Goal: Information Seeking & Learning: Learn about a topic

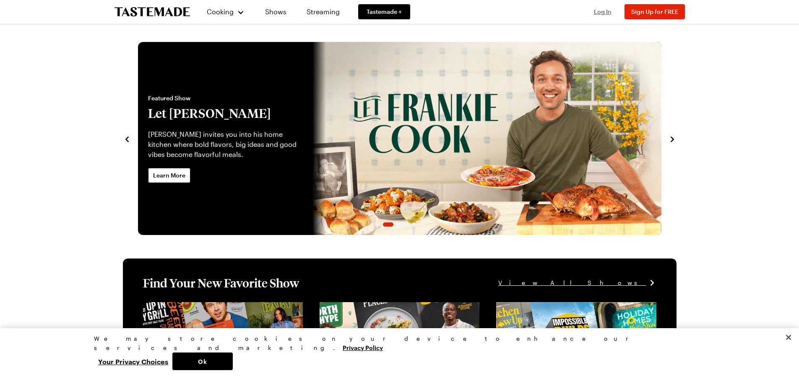
click at [603, 11] on span "Log In" at bounding box center [603, 11] width 18 height 7
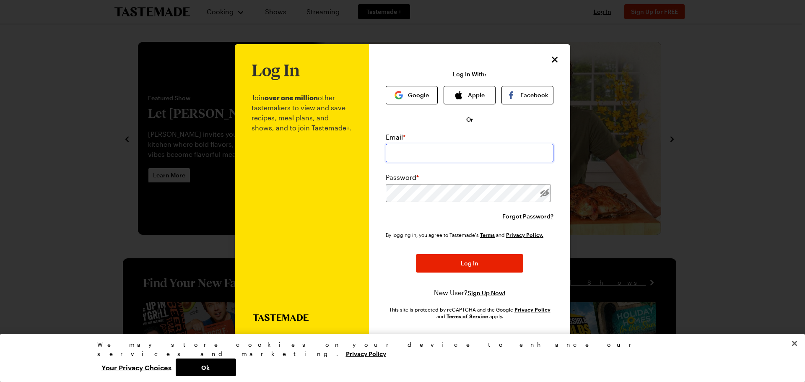
click at [423, 148] on input "email" at bounding box center [470, 153] width 168 height 18
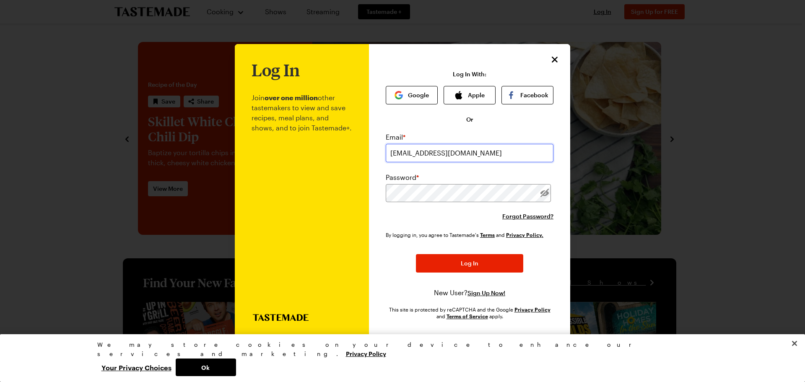
type input "juliesstudmuffin@comcast.net"
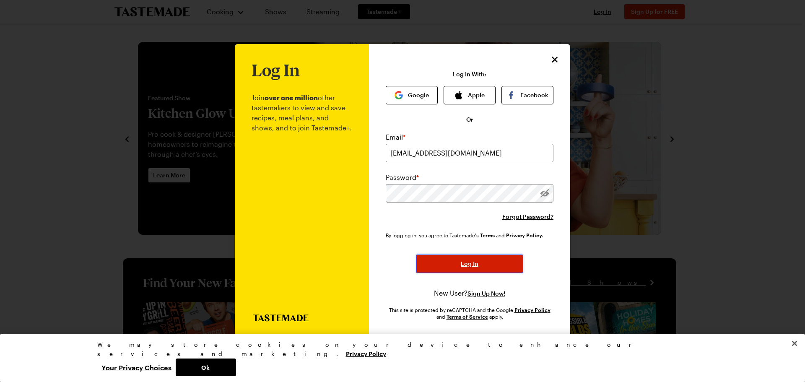
click at [464, 260] on span "Log In" at bounding box center [470, 264] width 18 height 8
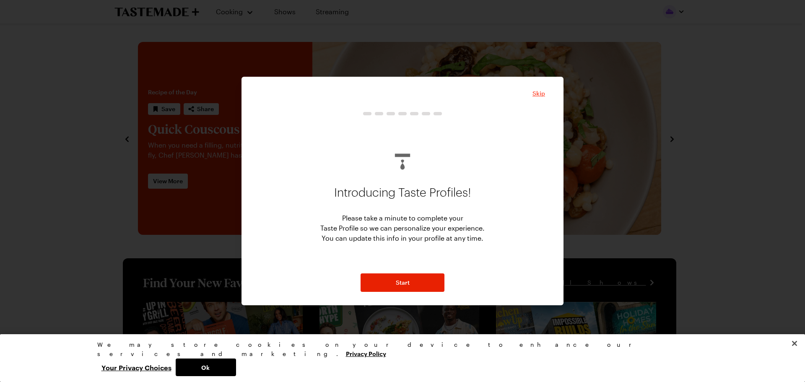
click at [538, 94] on span "Skip" at bounding box center [539, 93] width 13 height 8
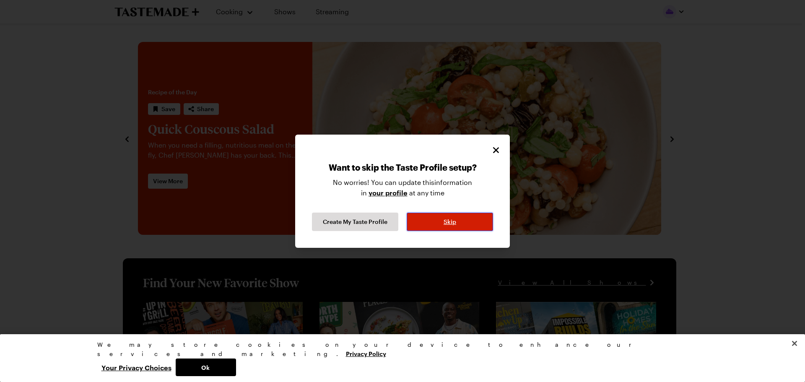
click at [452, 219] on span "Skip" at bounding box center [450, 222] width 13 height 8
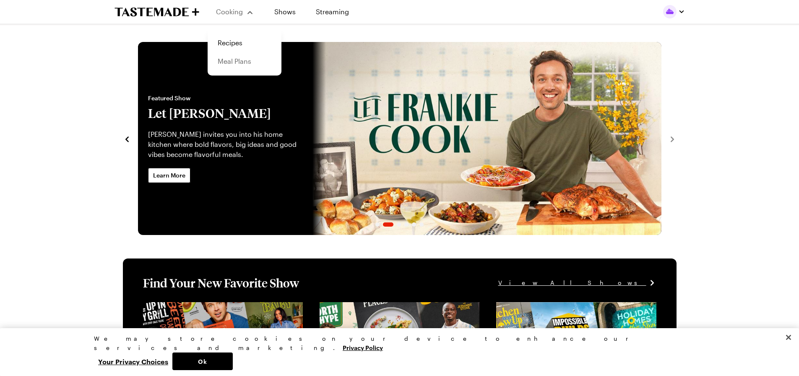
click at [228, 62] on link "Meal Plans" at bounding box center [245, 61] width 64 height 18
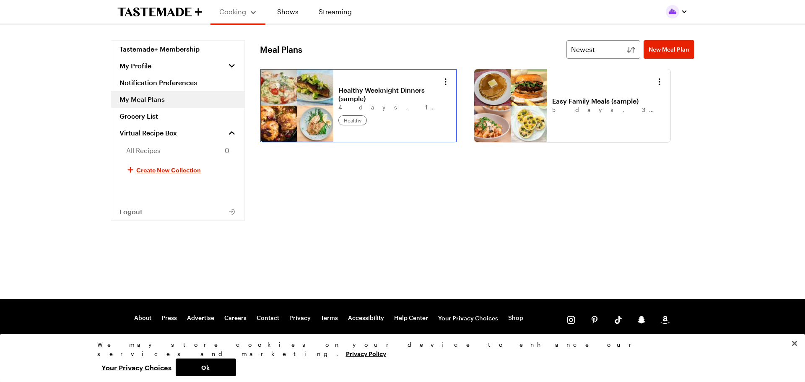
click at [368, 90] on link "Healthy Weeknight Dinners (sample)" at bounding box center [390, 94] width 104 height 17
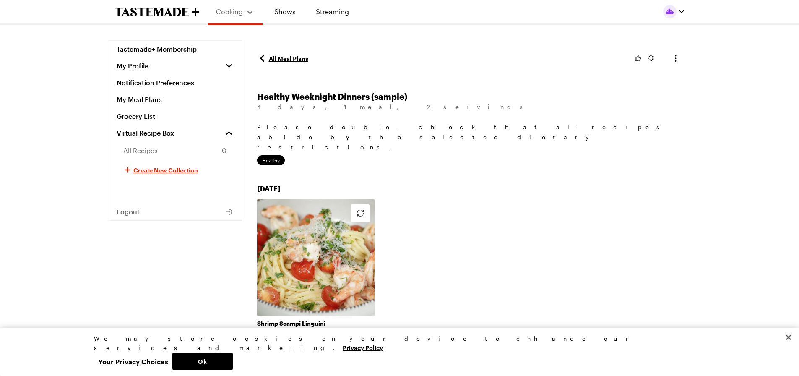
click at [278, 58] on link "All Meal Plans" at bounding box center [282, 58] width 51 height 10
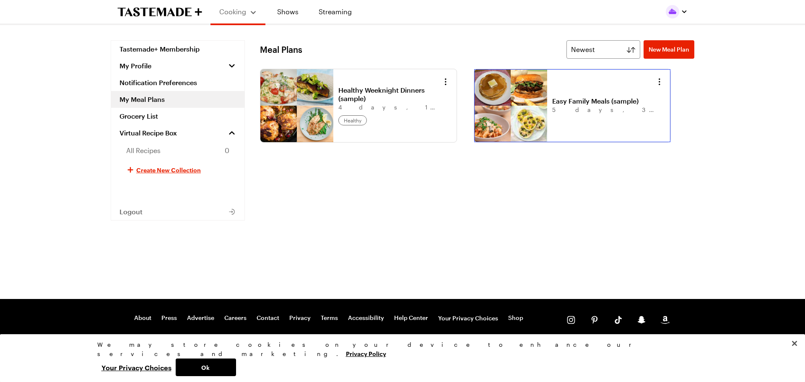
click at [552, 99] on link "Easy Family Meals (sample)" at bounding box center [604, 101] width 104 height 8
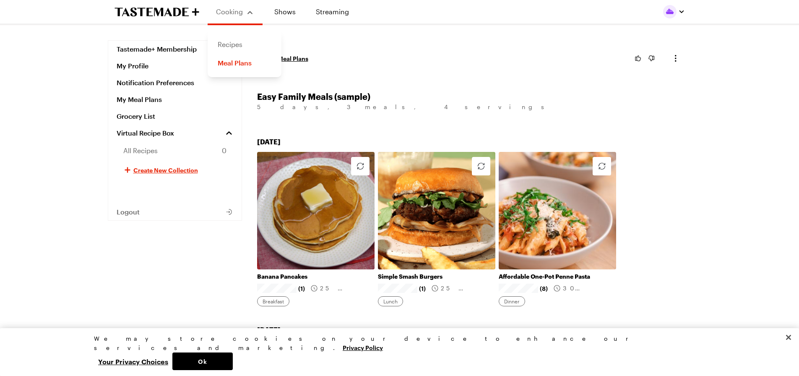
click at [232, 44] on link "Recipes" at bounding box center [245, 44] width 64 height 18
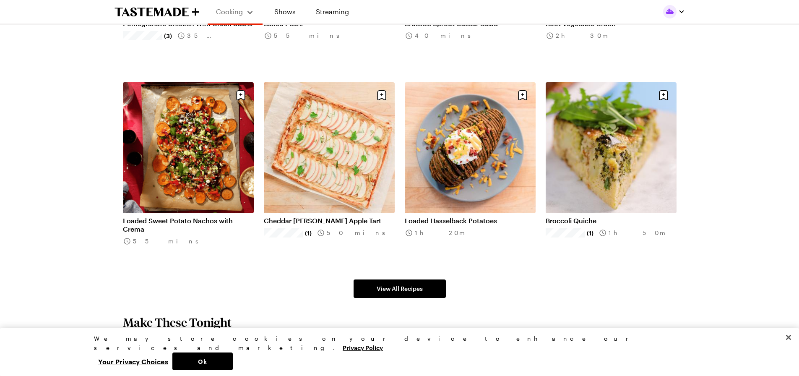
scroll to position [461, 0]
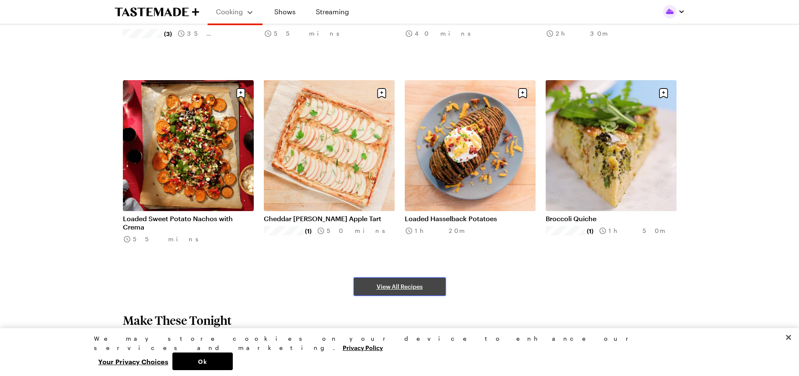
click at [388, 284] on span "View All Recipes" at bounding box center [400, 286] width 46 height 8
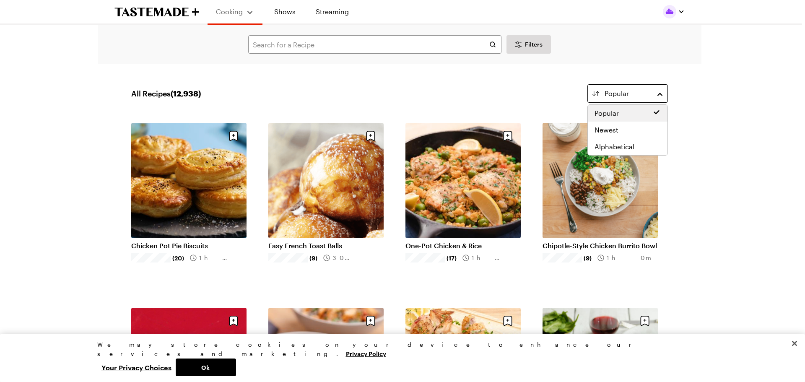
click at [662, 91] on button "Popular" at bounding box center [627, 93] width 81 height 18
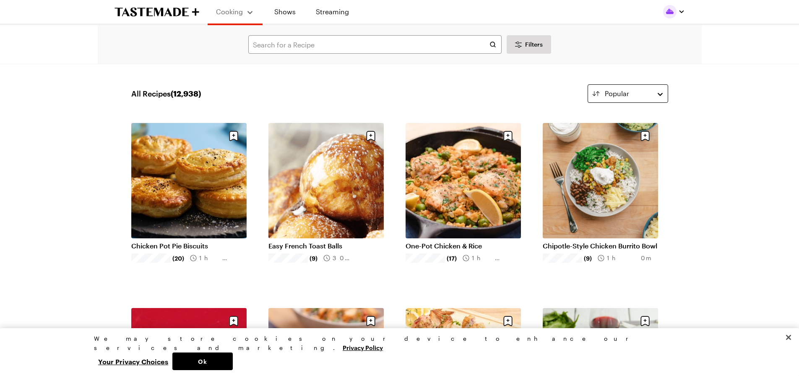
click at [661, 91] on button "Popular" at bounding box center [627, 93] width 81 height 18
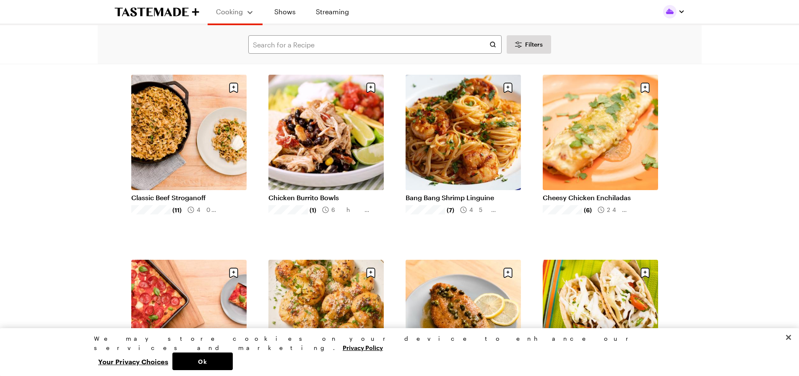
scroll to position [419, 0]
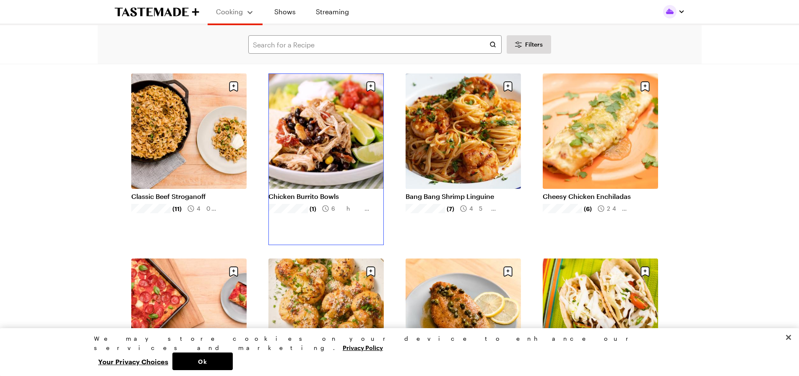
click at [319, 192] on link "Chicken Burrito Bowls" at bounding box center [325, 196] width 115 height 8
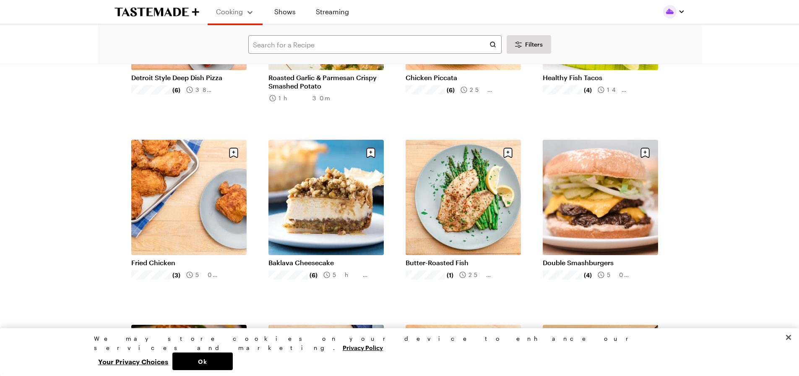
scroll to position [755, 0]
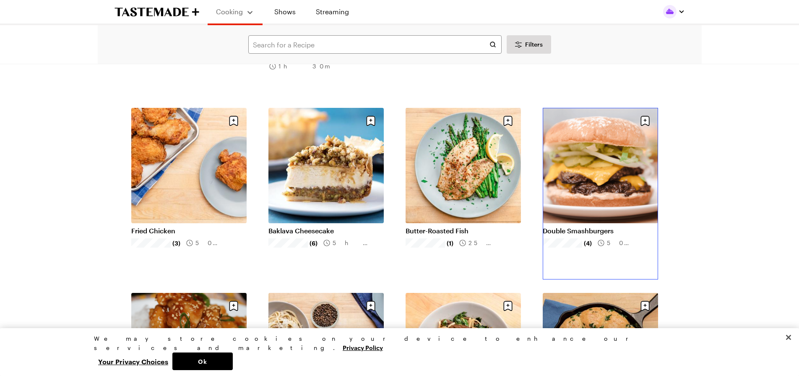
click at [600, 226] on link "Double Smashburgers" at bounding box center [600, 230] width 115 height 8
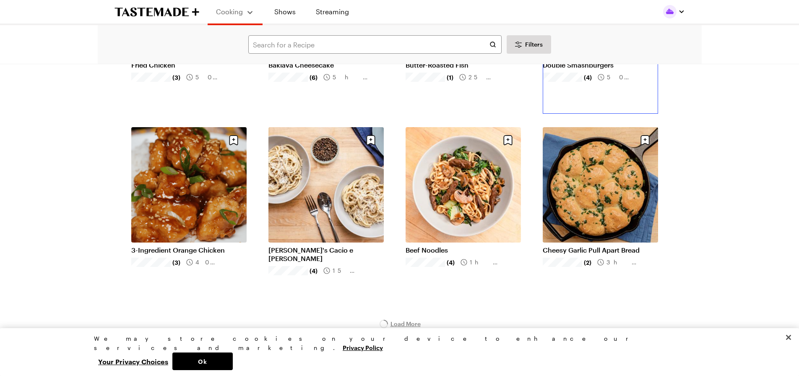
scroll to position [922, 0]
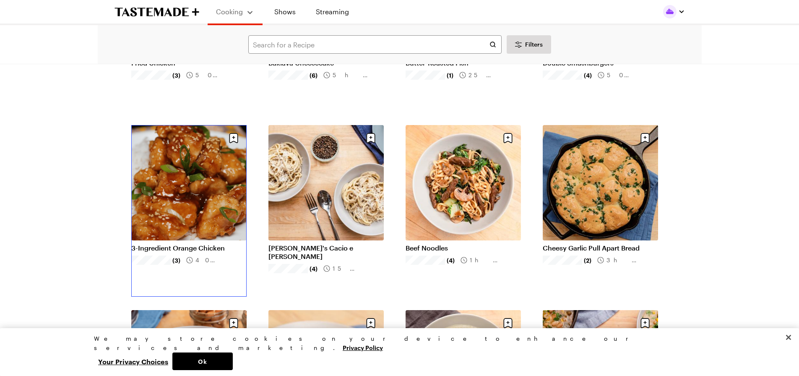
click at [192, 244] on link "3-Ingredient Orange Chicken" at bounding box center [188, 248] width 115 height 8
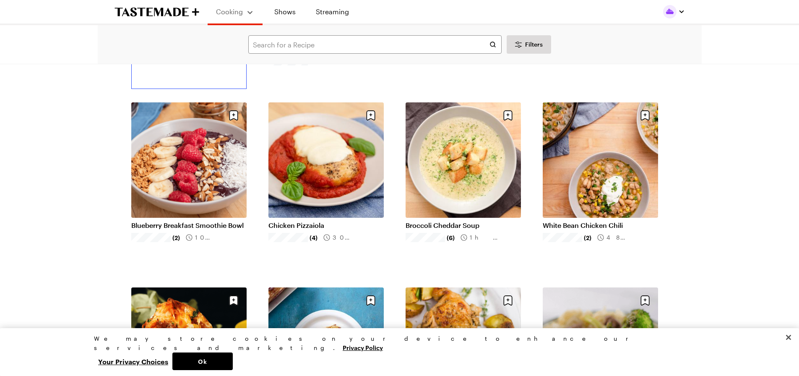
scroll to position [1132, 0]
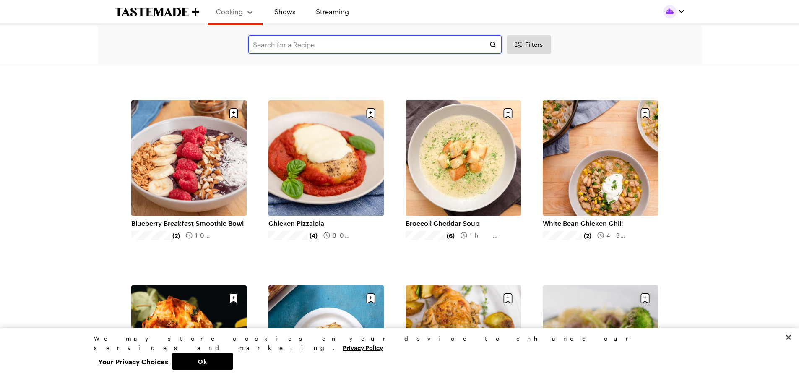
click at [319, 45] on input "text" at bounding box center [374, 44] width 253 height 18
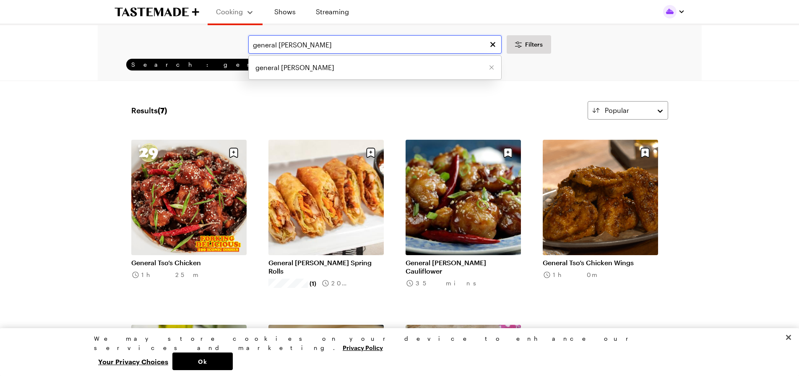
type input "general tso"
click at [177, 258] on link "General Tso’s Chicken" at bounding box center [188, 262] width 115 height 8
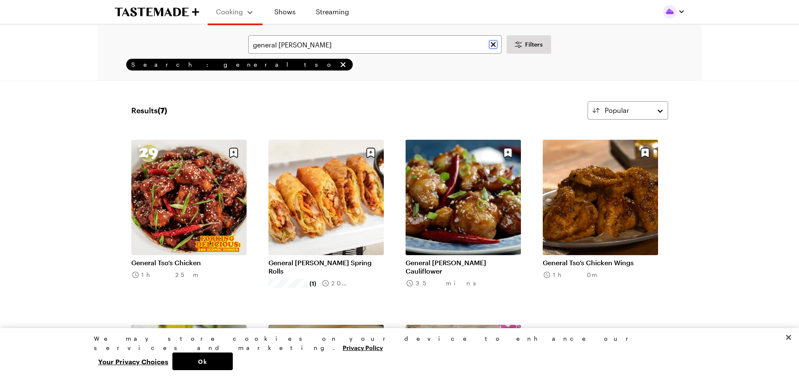
click at [489, 45] on icon "Clear search" at bounding box center [493, 44] width 8 height 8
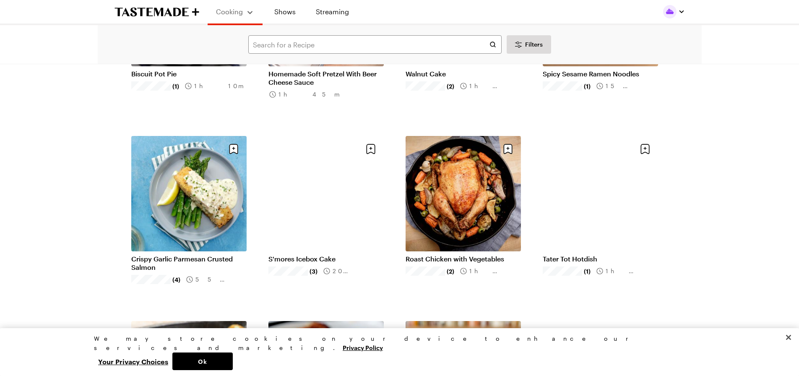
scroll to position [1677, 0]
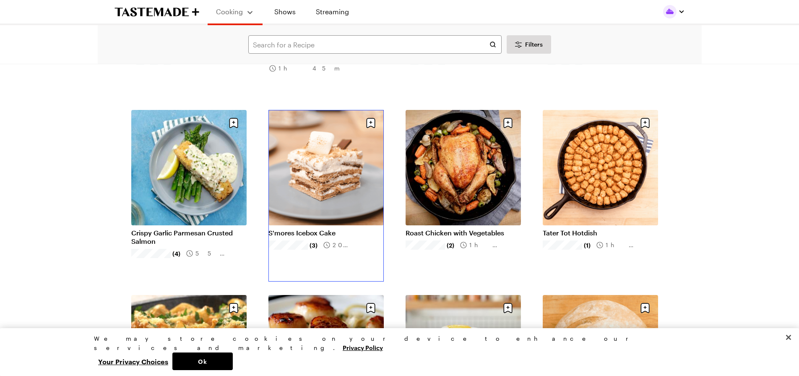
click at [322, 229] on link "S'mores Icebox Cake" at bounding box center [325, 233] width 115 height 8
click at [455, 229] on link "Roast Chicken with Vegetables" at bounding box center [462, 233] width 115 height 8
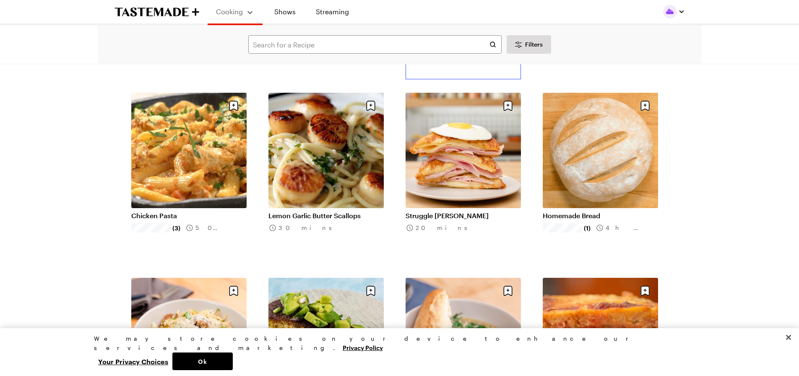
scroll to position [1887, 0]
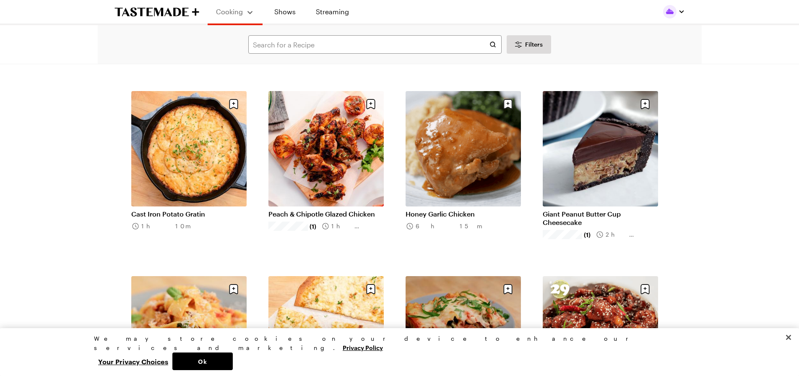
scroll to position [2432, 0]
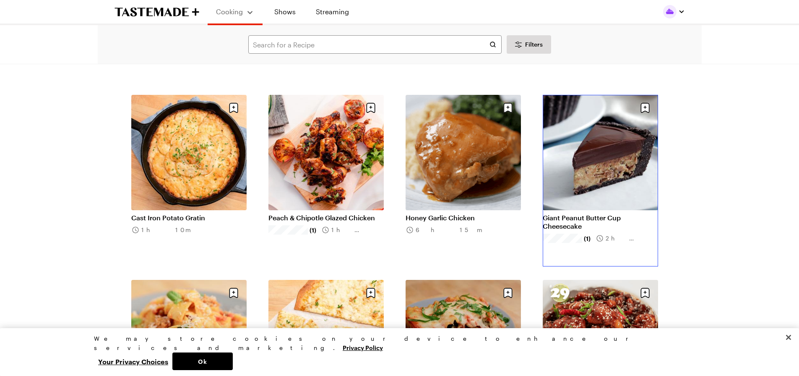
click at [620, 213] on link "Giant Peanut Butter Cup Cheesecake" at bounding box center [600, 221] width 115 height 17
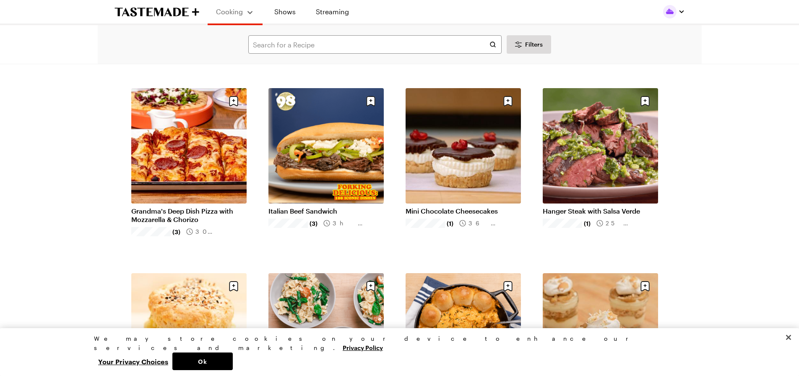
scroll to position [2809, 0]
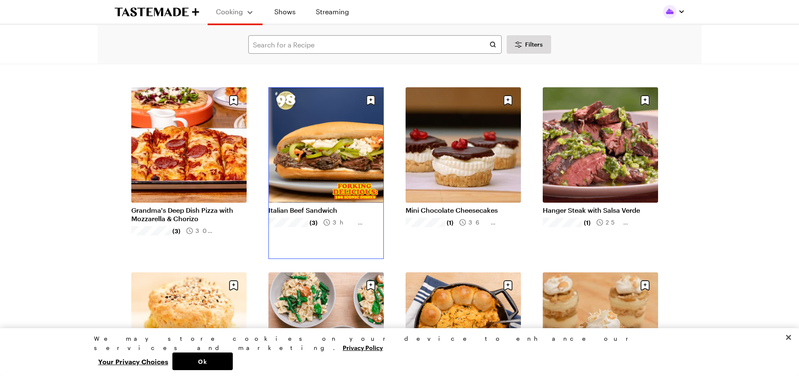
click at [327, 206] on link "Italian Beef Sandwich" at bounding box center [325, 210] width 115 height 8
click at [371, 98] on icon "Save recipe" at bounding box center [371, 99] width 15 height 15
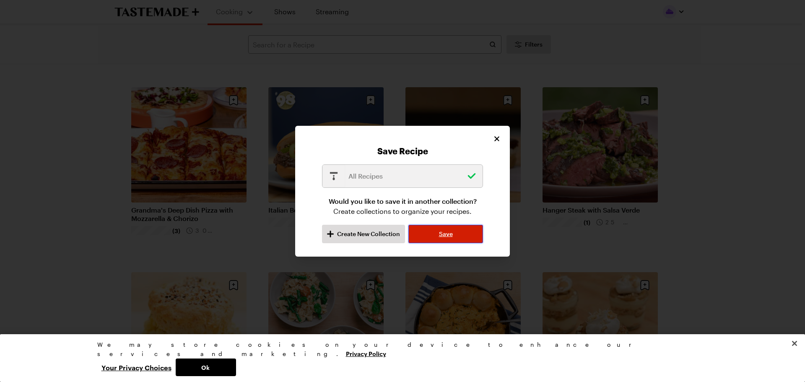
click at [440, 230] on span "Save" at bounding box center [446, 234] width 14 height 8
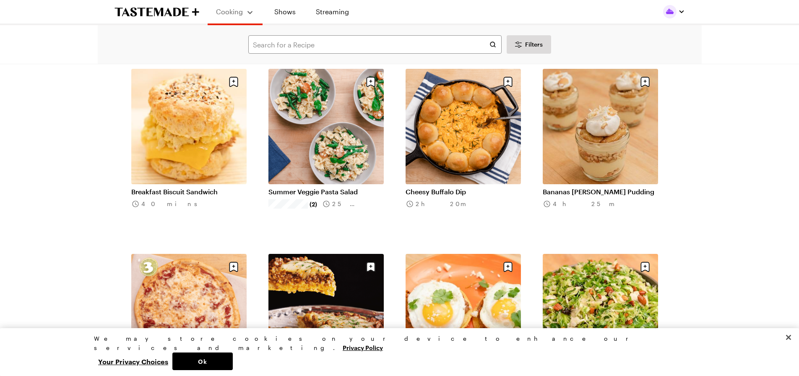
scroll to position [3019, 0]
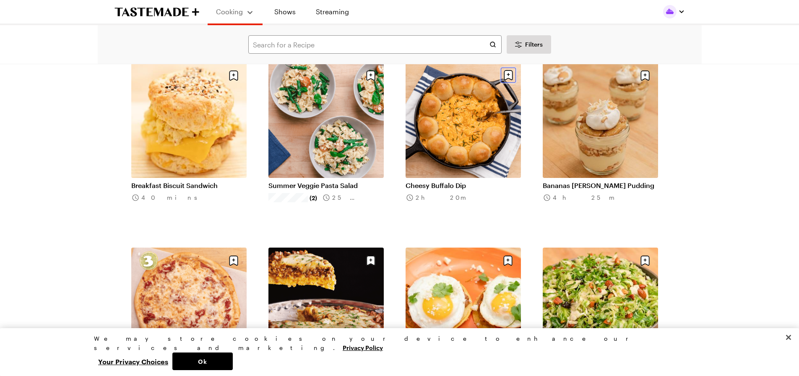
click at [508, 74] on icon "Save recipe" at bounding box center [508, 74] width 3 height 3
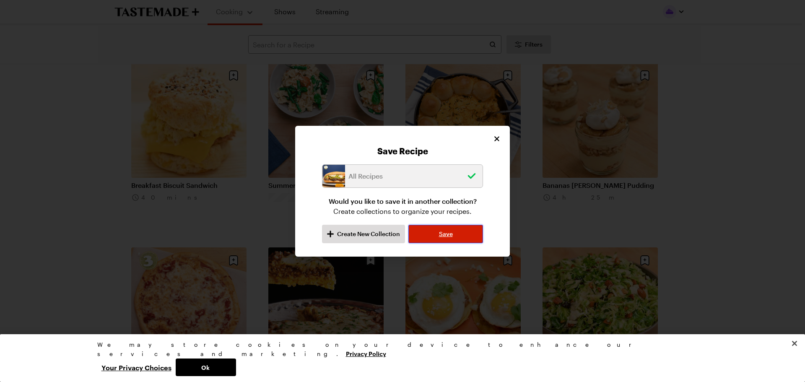
click at [447, 235] on span "Save" at bounding box center [446, 234] width 14 height 8
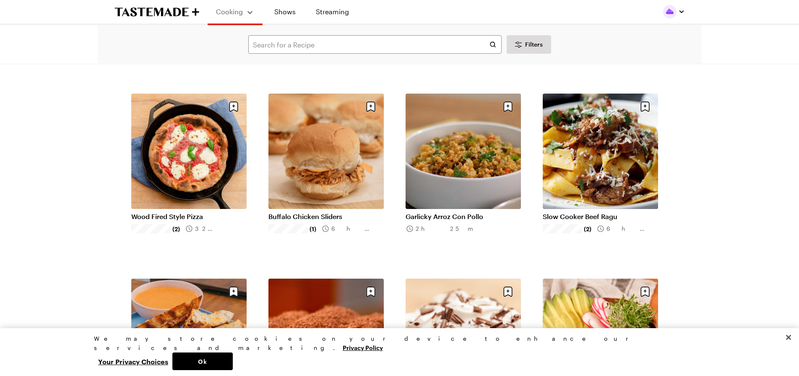
scroll to position [4109, 0]
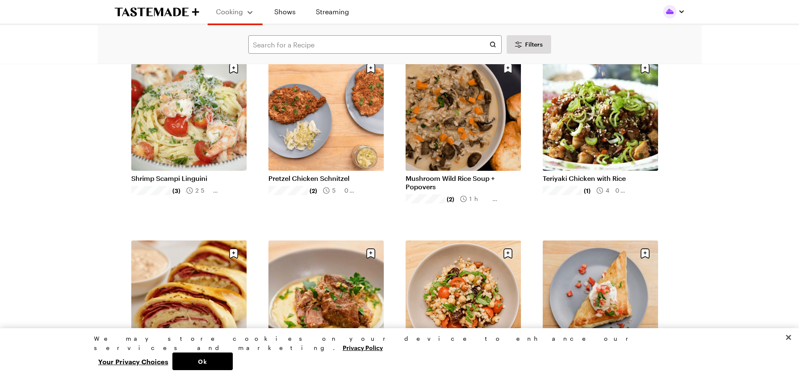
scroll to position [5241, 0]
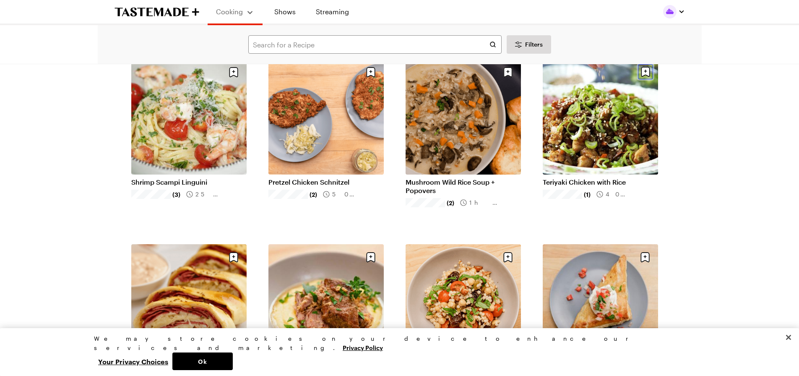
click at [645, 68] on icon "Save recipe" at bounding box center [645, 72] width 9 height 10
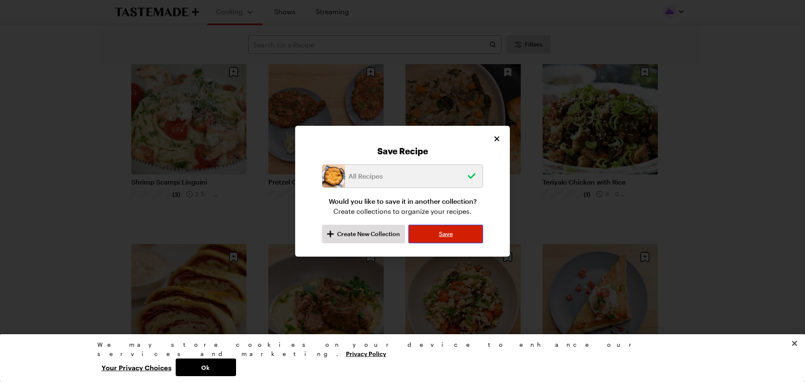
click at [441, 233] on span "Save" at bounding box center [446, 234] width 14 height 8
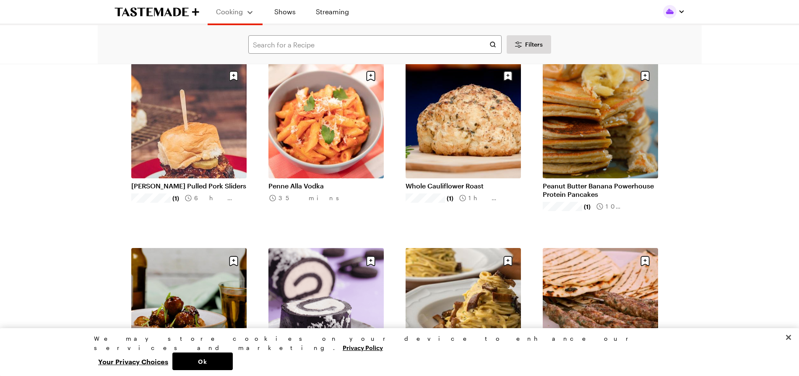
scroll to position [6122, 0]
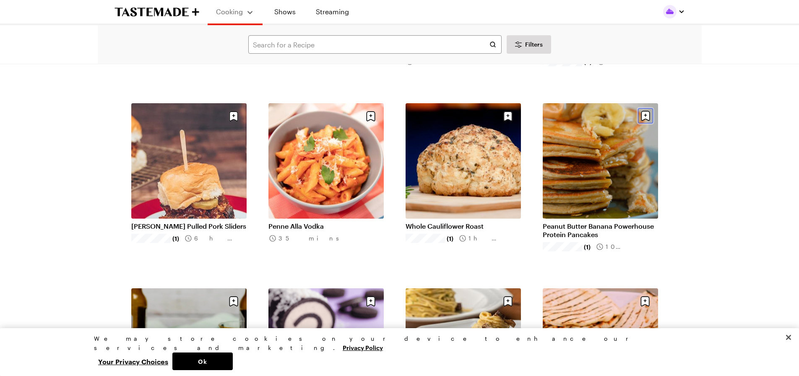
click at [645, 112] on icon "Save recipe" at bounding box center [645, 116] width 9 height 10
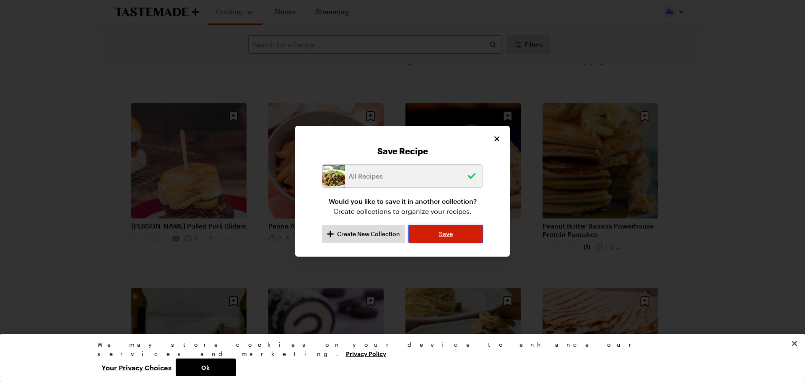
click at [478, 236] on button "Save" at bounding box center [445, 234] width 75 height 18
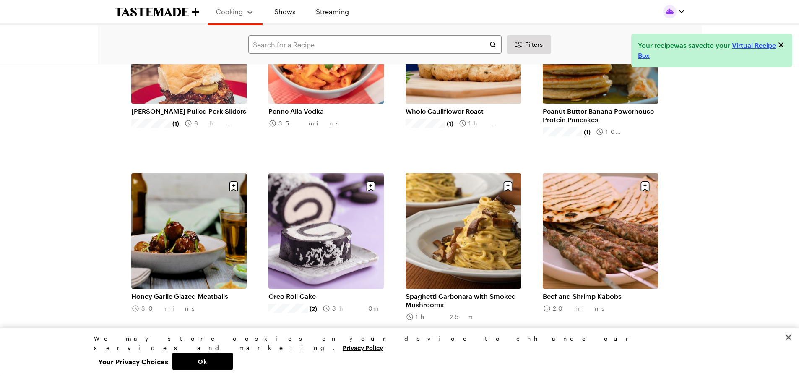
scroll to position [6289, 0]
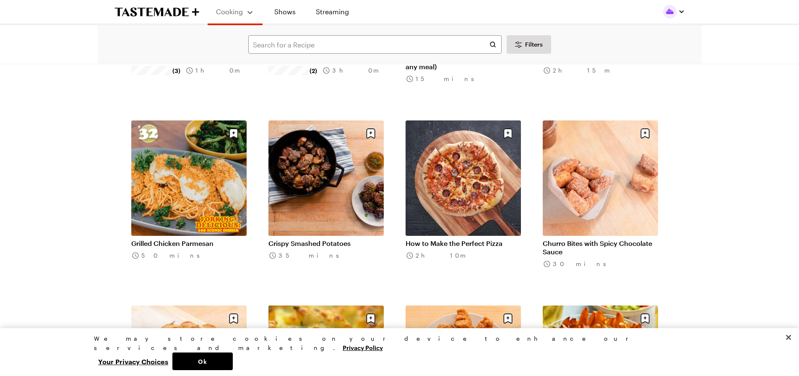
scroll to position [7212, 0]
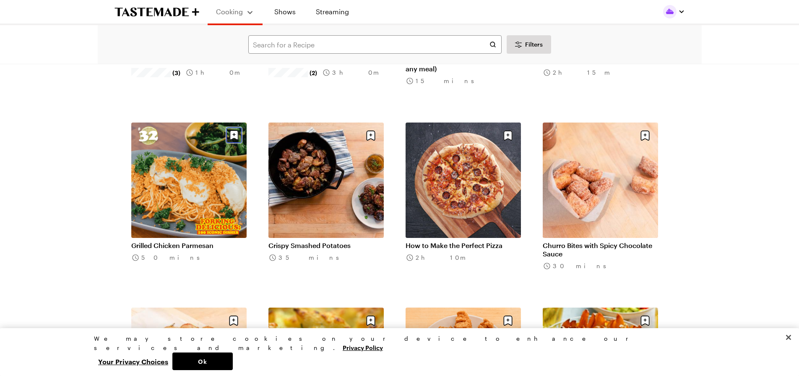
click at [231, 134] on icon "Save recipe" at bounding box center [233, 135] width 9 height 10
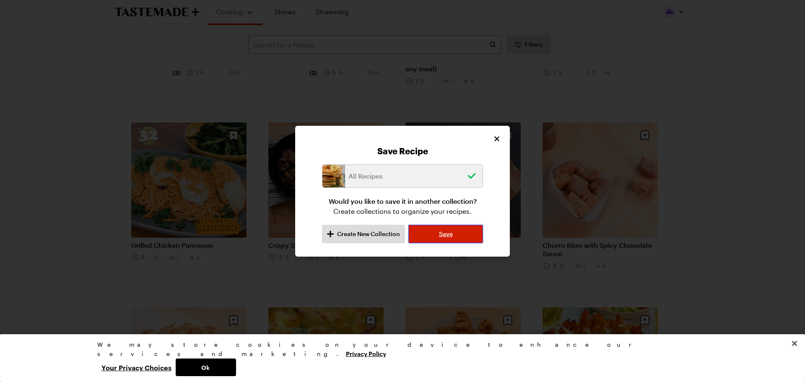
click at [445, 232] on span "Save" at bounding box center [446, 234] width 14 height 8
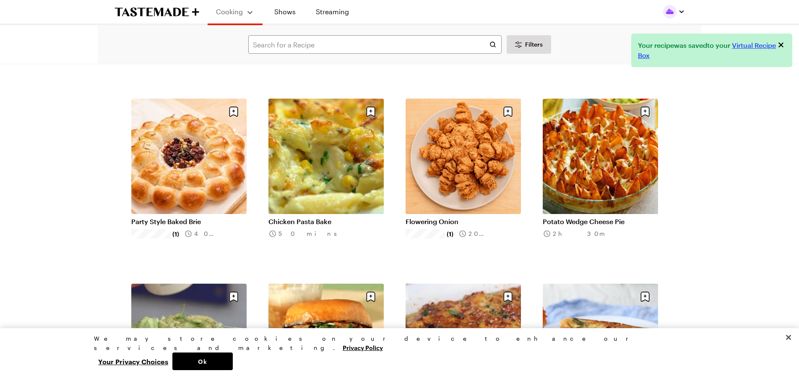
scroll to position [7422, 0]
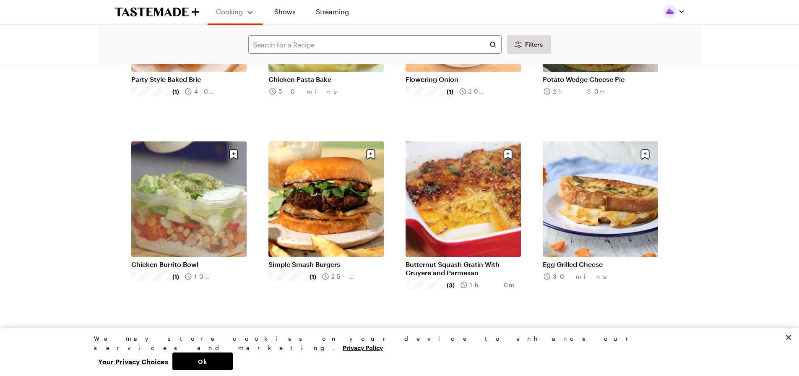
scroll to position [7589, 0]
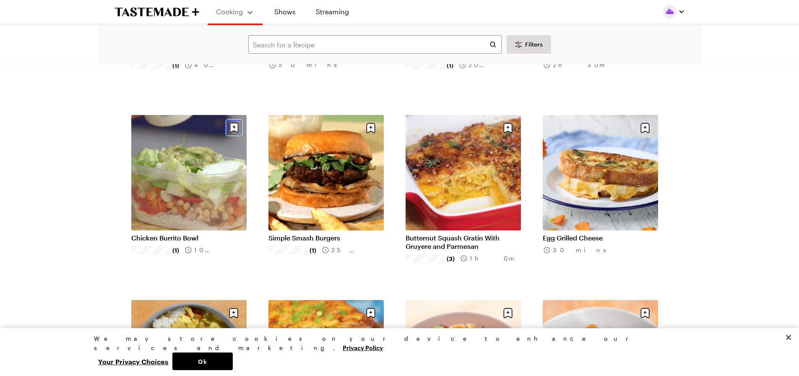
click at [232, 127] on icon "Save recipe" at bounding box center [233, 127] width 15 height 15
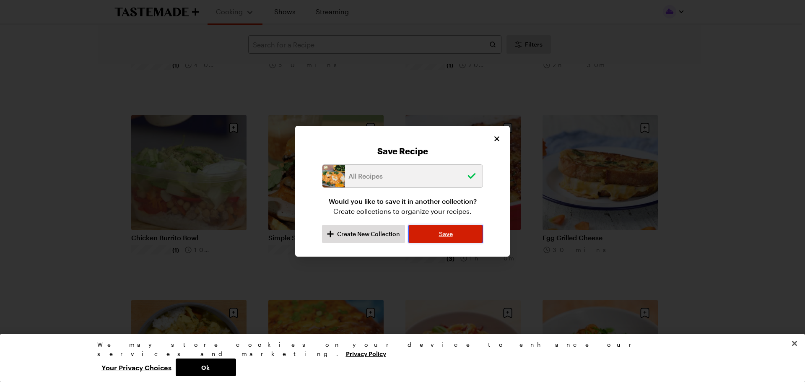
click at [437, 234] on button "Save" at bounding box center [445, 234] width 75 height 18
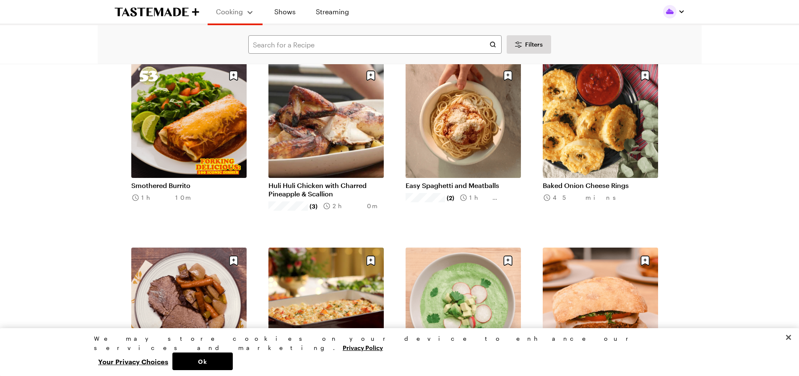
scroll to position [8386, 0]
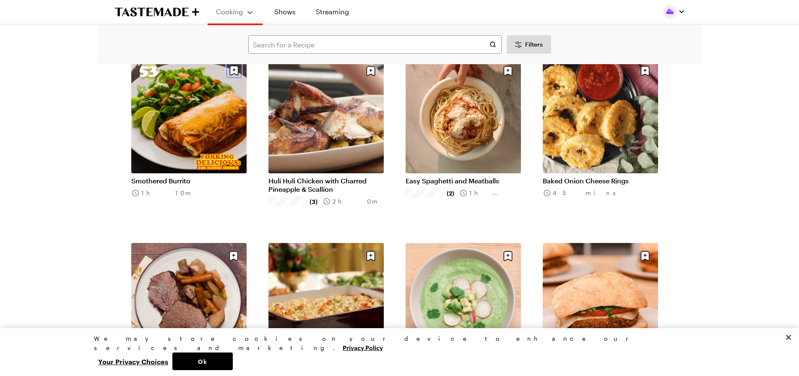
click at [233, 72] on icon "Save recipe" at bounding box center [233, 70] width 9 height 10
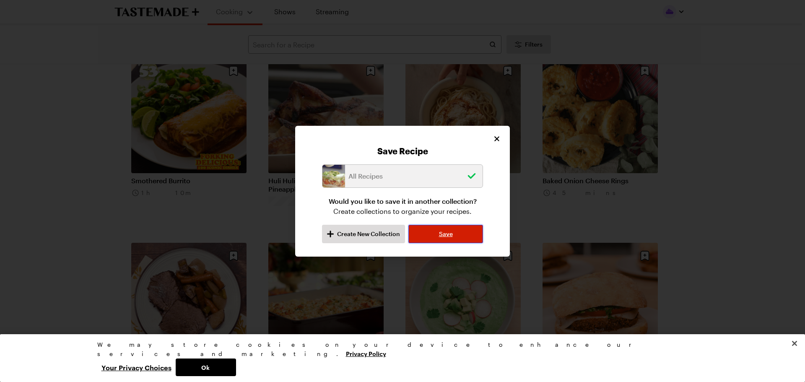
click at [434, 236] on button "Save" at bounding box center [445, 234] width 75 height 18
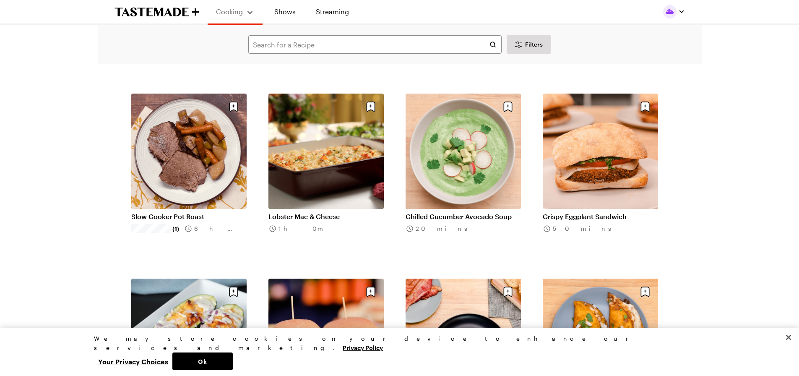
scroll to position [8554, 0]
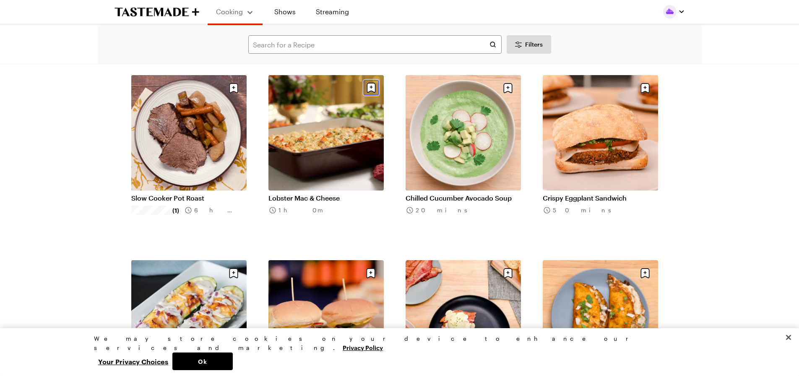
click at [370, 88] on icon "Save recipe" at bounding box center [371, 87] width 15 height 15
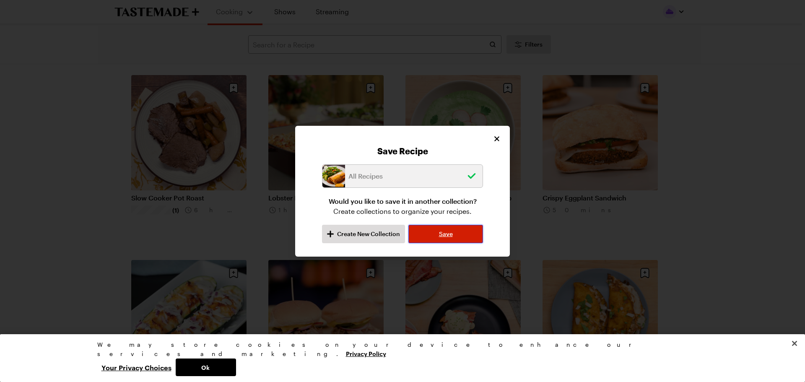
click at [448, 236] on span "Save" at bounding box center [446, 234] width 14 height 8
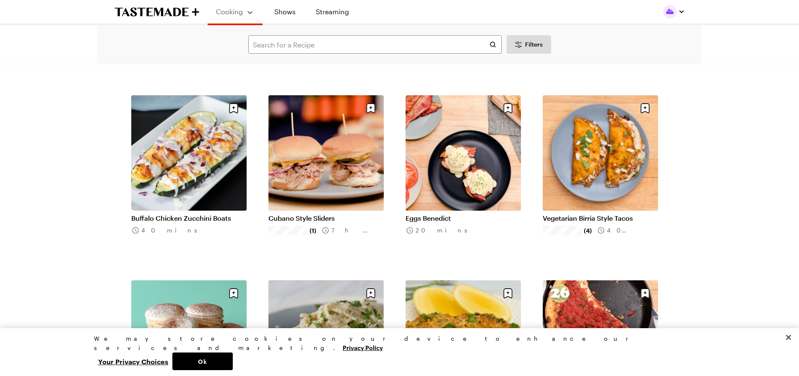
scroll to position [8721, 0]
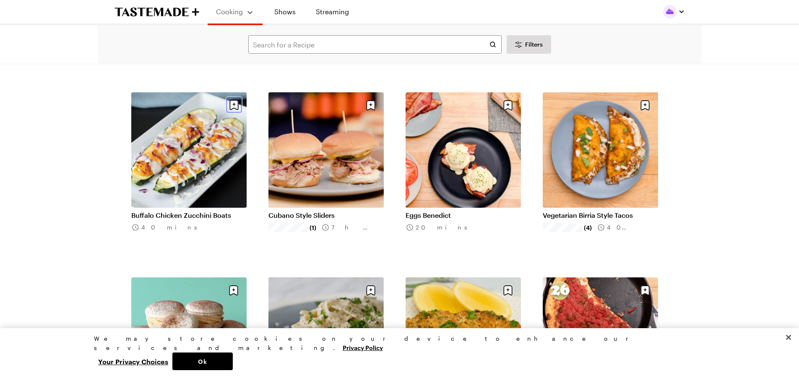
click at [234, 105] on icon "Save recipe" at bounding box center [233, 104] width 15 height 15
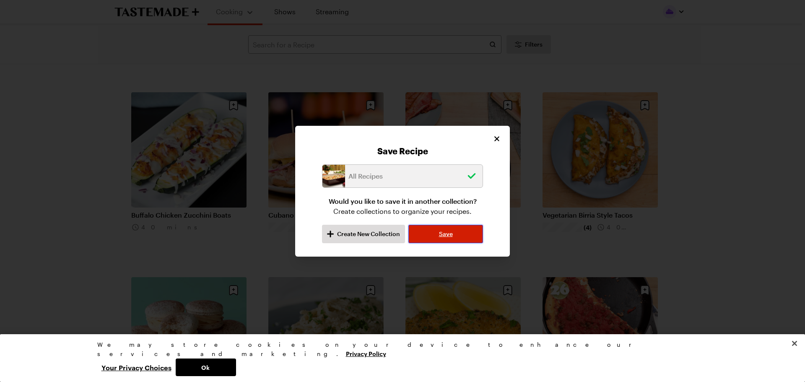
click at [429, 234] on button "Save" at bounding box center [445, 234] width 75 height 18
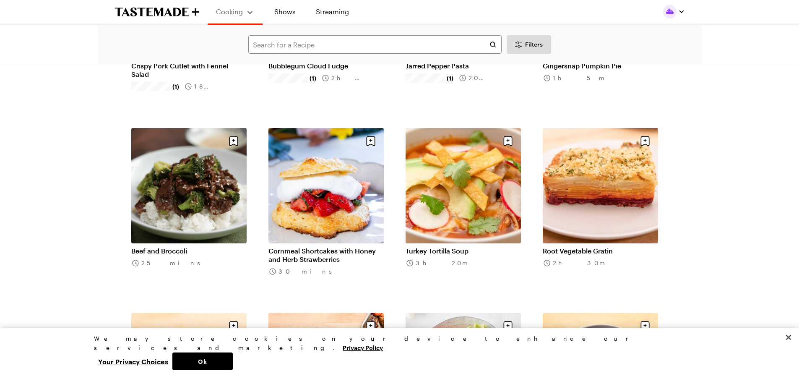
scroll to position [9434, 0]
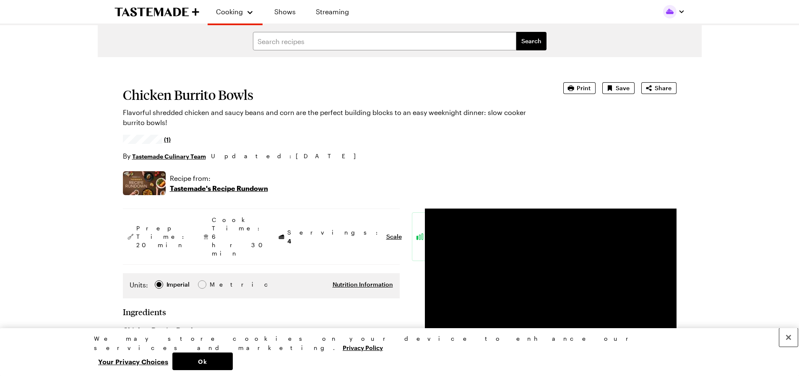
click at [788, 346] on button "Close" at bounding box center [788, 337] width 18 height 18
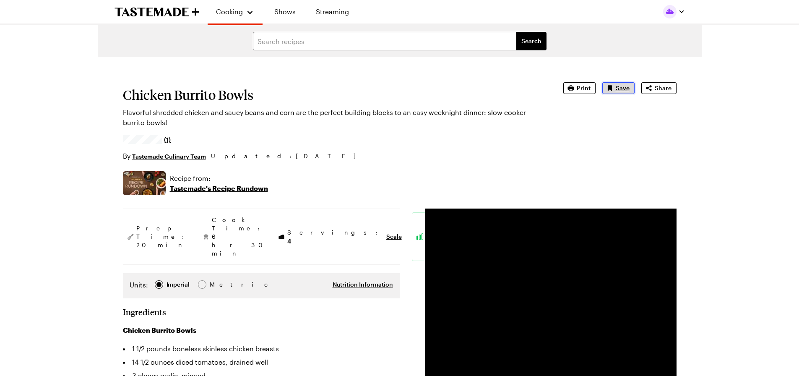
click at [618, 85] on span "Save" at bounding box center [623, 88] width 14 height 8
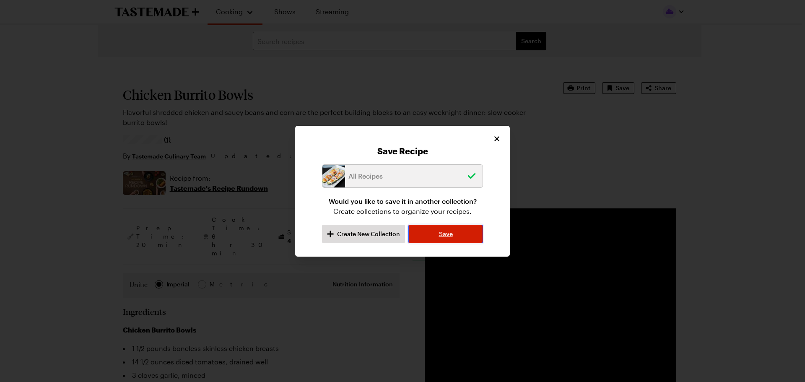
click at [443, 233] on span "Save" at bounding box center [446, 234] width 14 height 8
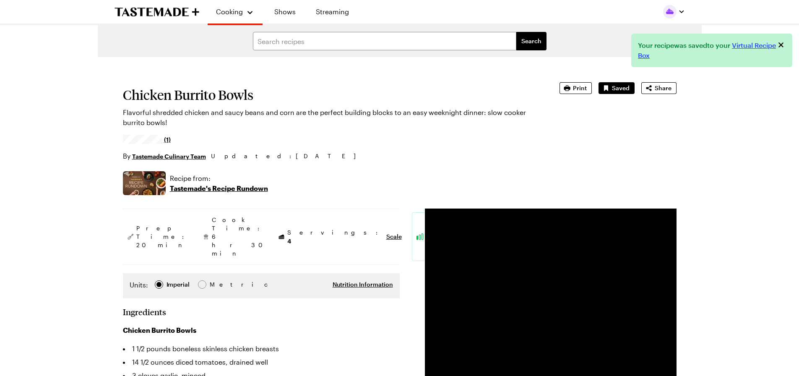
type textarea "x"
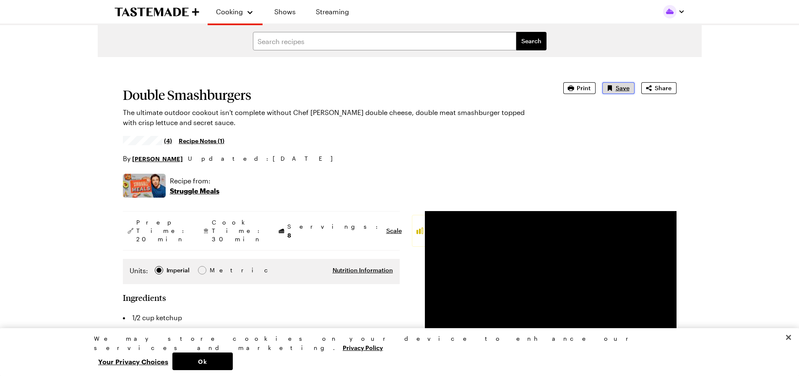
click at [620, 87] on span "Save" at bounding box center [623, 88] width 14 height 8
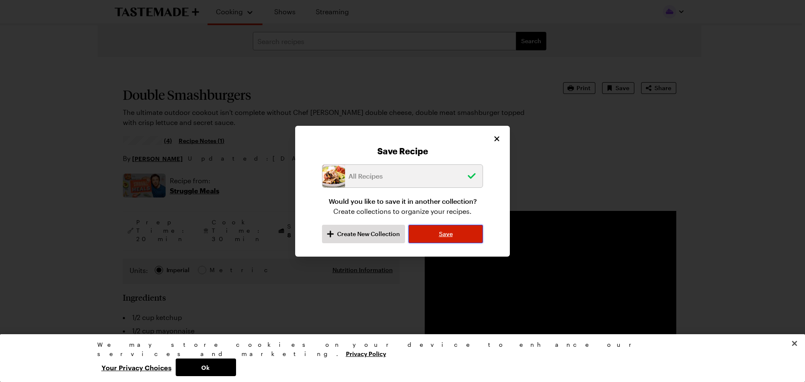
click at [441, 236] on span "Save" at bounding box center [446, 234] width 14 height 8
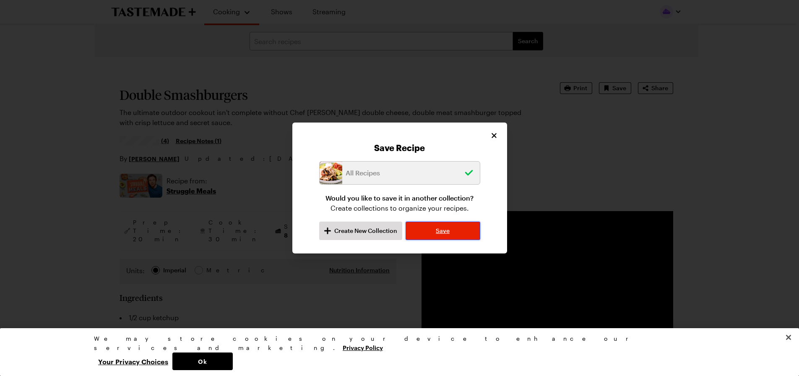
type textarea "x"
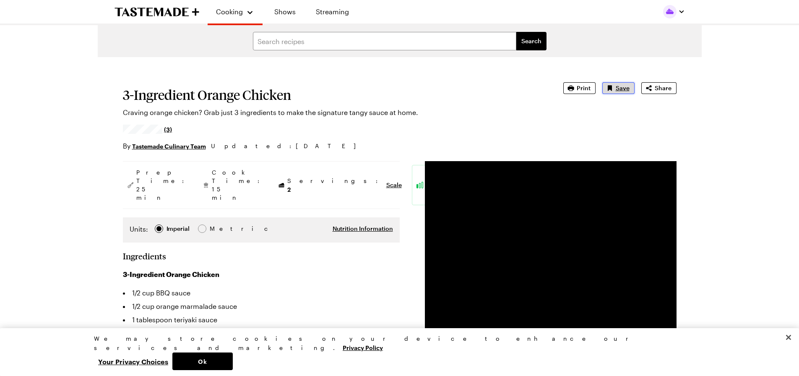
click at [621, 90] on span "Save" at bounding box center [623, 88] width 14 height 8
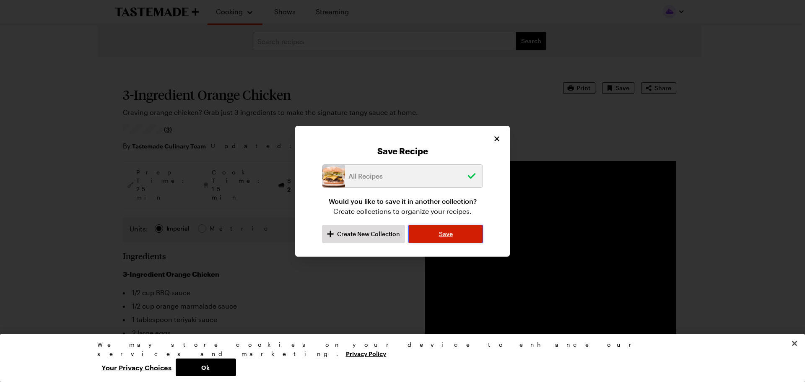
click at [444, 236] on span "Save" at bounding box center [446, 234] width 14 height 8
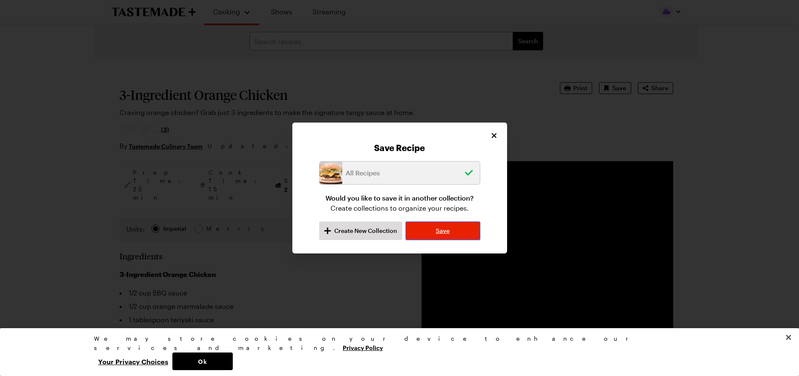
type textarea "x"
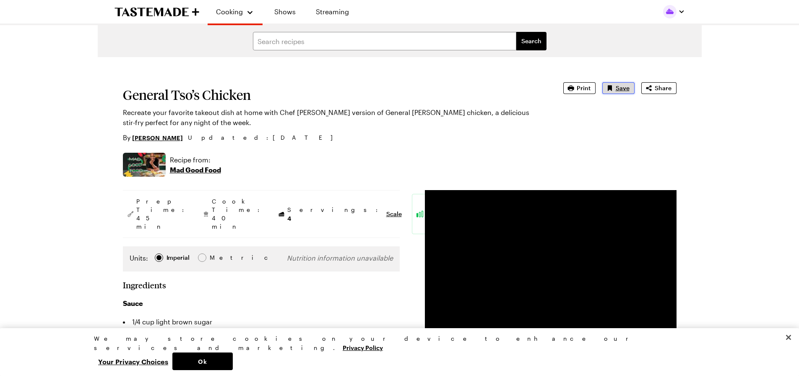
click at [619, 88] on span "Save" at bounding box center [623, 88] width 14 height 8
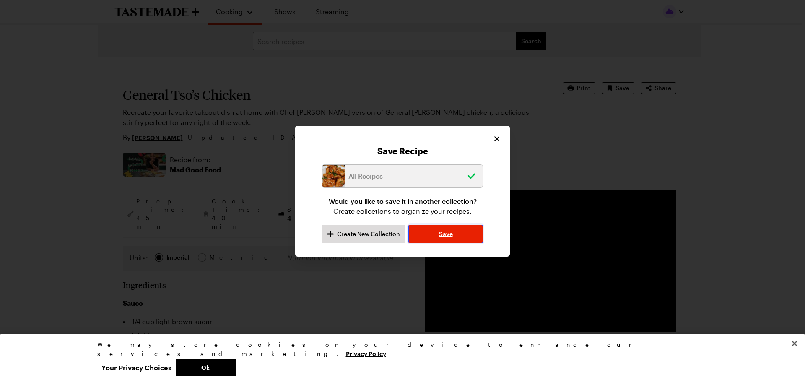
drag, startPoint x: 443, startPoint y: 228, endPoint x: 440, endPoint y: 217, distance: 11.2
click at [443, 229] on button "Save" at bounding box center [445, 234] width 75 height 18
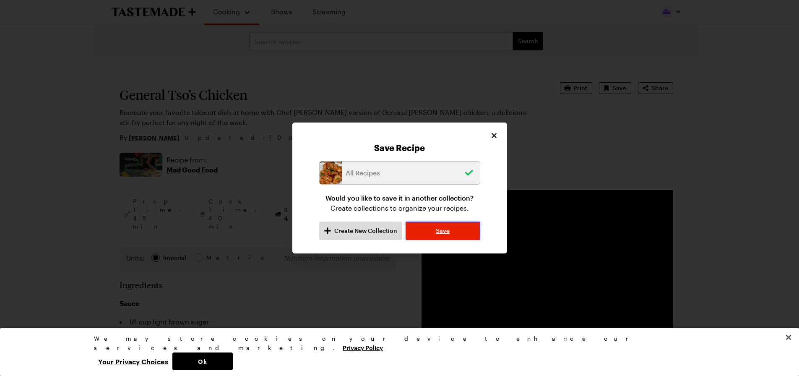
type textarea "x"
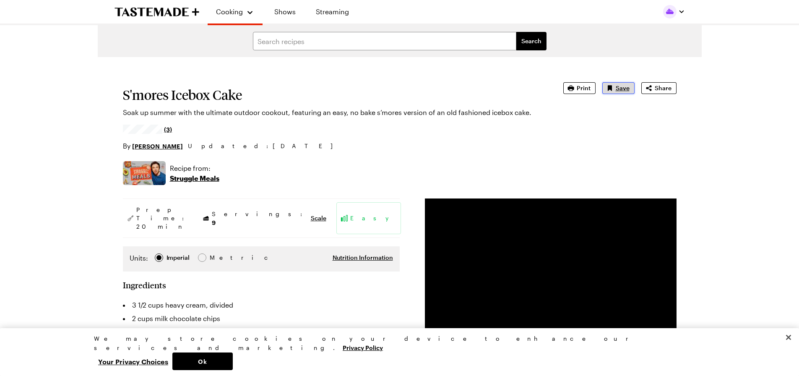
click at [616, 87] on span "Save" at bounding box center [623, 88] width 14 height 8
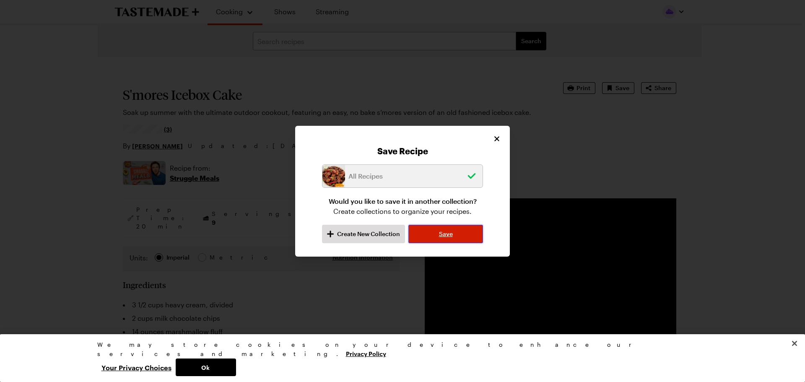
click at [451, 234] on span "Save" at bounding box center [446, 234] width 14 height 8
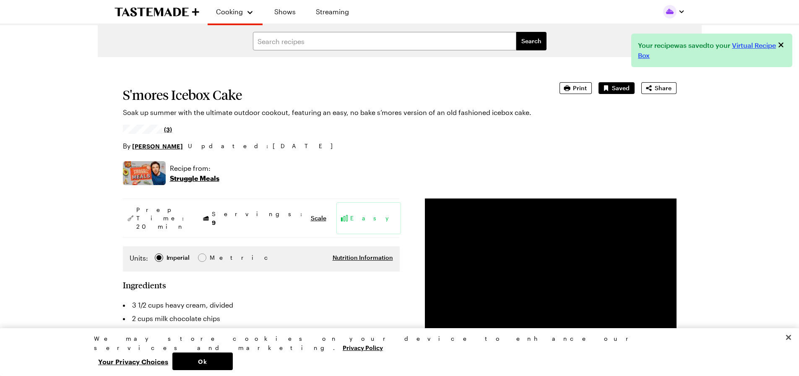
type textarea "x"
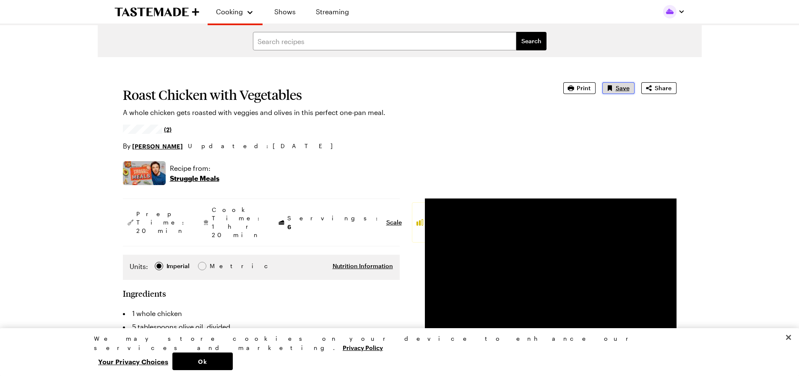
click at [620, 87] on span "Save" at bounding box center [623, 88] width 14 height 8
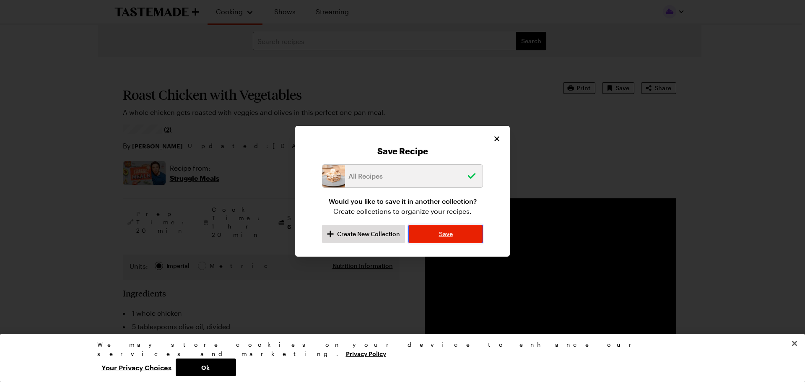
drag, startPoint x: 450, startPoint y: 236, endPoint x: 456, endPoint y: 207, distance: 29.1
click at [450, 235] on span "Save" at bounding box center [446, 234] width 14 height 8
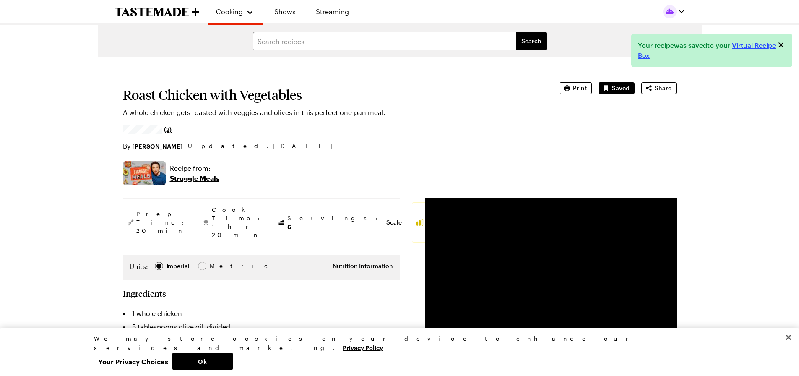
type textarea "x"
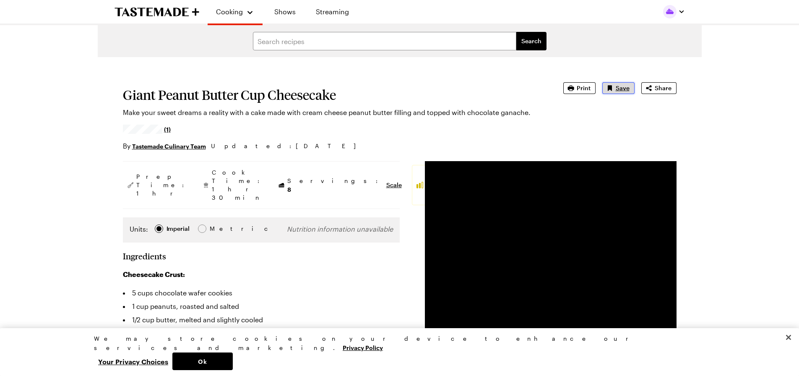
click at [616, 88] on span "Save" at bounding box center [623, 88] width 14 height 8
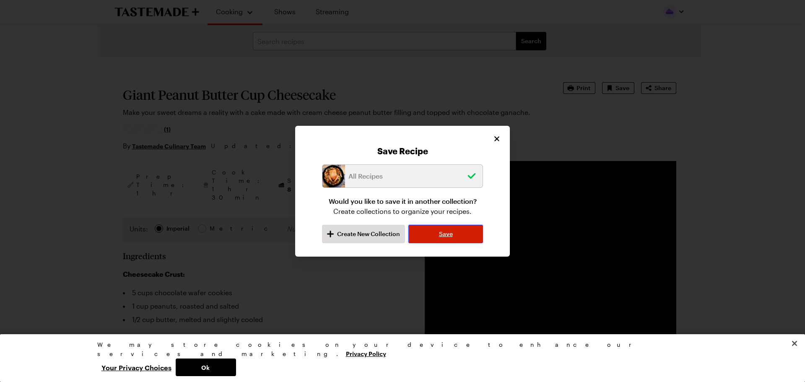
click at [432, 239] on button "Save" at bounding box center [445, 234] width 75 height 18
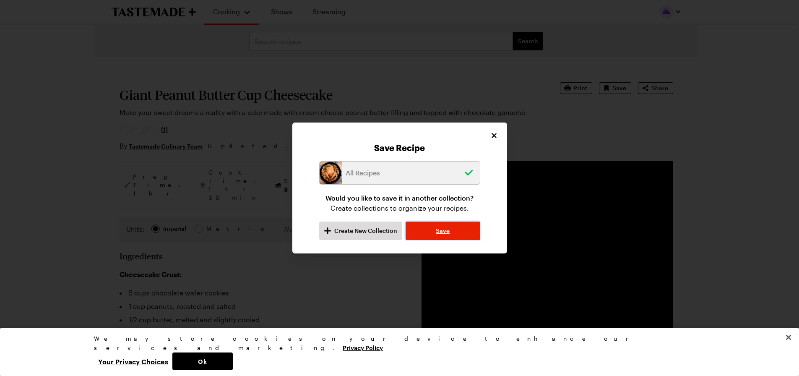
type textarea "x"
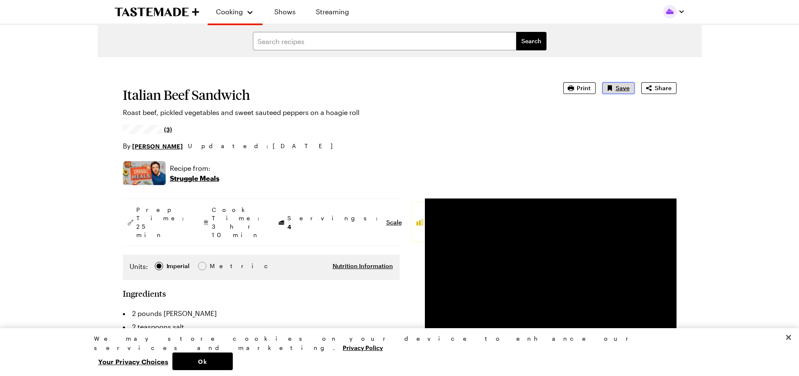
click at [625, 87] on span "Save" at bounding box center [623, 88] width 14 height 8
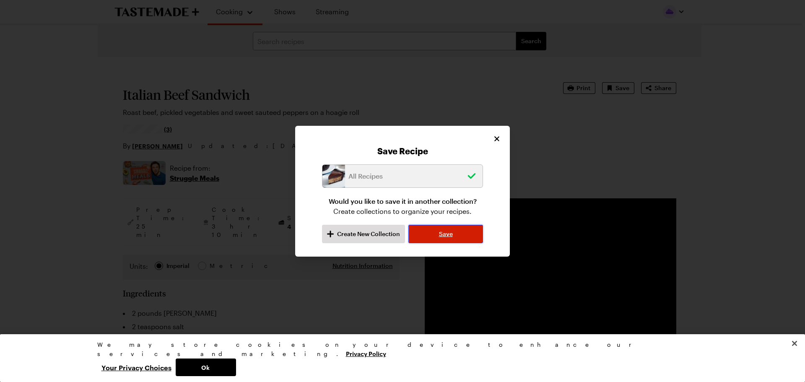
click at [444, 234] on span "Save" at bounding box center [446, 234] width 14 height 8
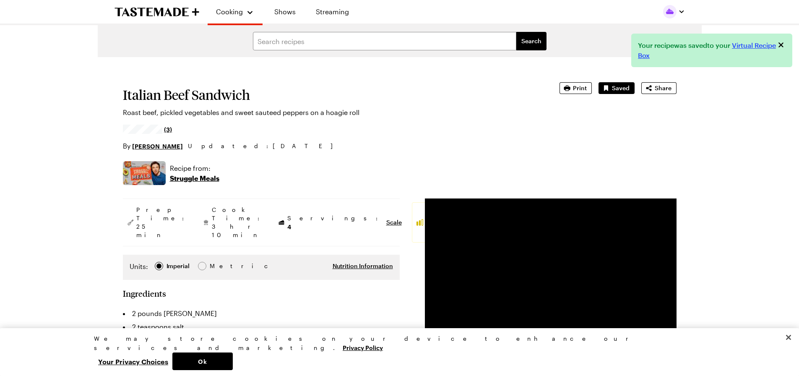
type textarea "x"
